Goal: Entertainment & Leisure: Browse casually

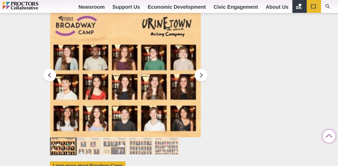
scroll to position [457, 0]
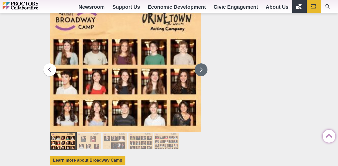
click at [201, 67] on button at bounding box center [200, 69] width 13 height 13
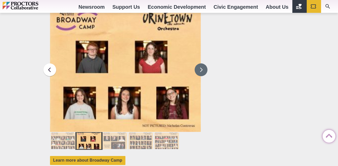
click at [201, 67] on button at bounding box center [200, 69] width 13 height 13
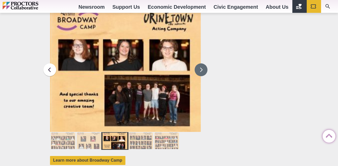
click at [201, 67] on button at bounding box center [200, 69] width 13 height 13
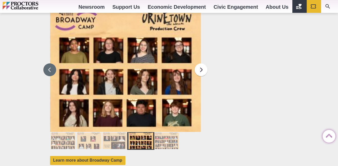
click at [48, 65] on button at bounding box center [49, 69] width 13 height 13
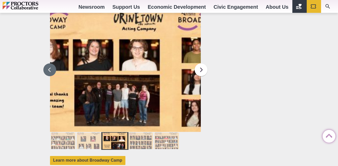
click at [48, 65] on button at bounding box center [49, 69] width 13 height 13
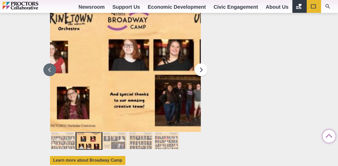
click at [48, 65] on button at bounding box center [49, 69] width 13 height 13
